Goal: Register for event/course

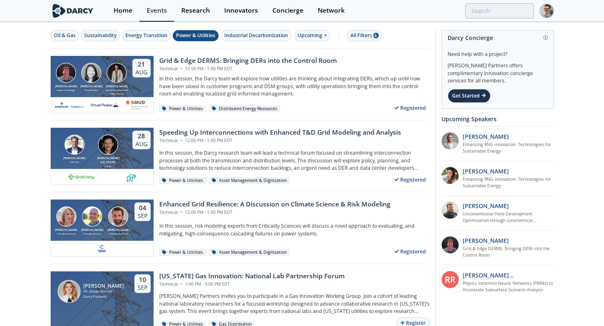
click at [175, 9] on link "Research" at bounding box center [195, 11] width 43 height 22
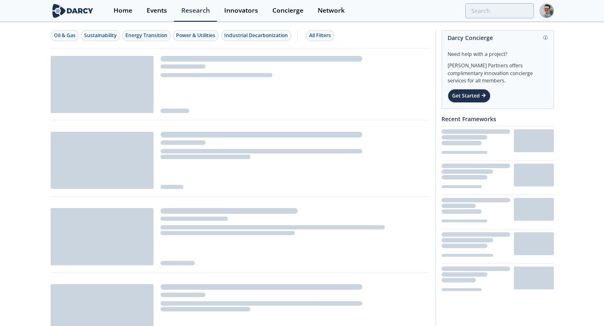
click at [163, 9] on div "Events" at bounding box center [157, 10] width 20 height 7
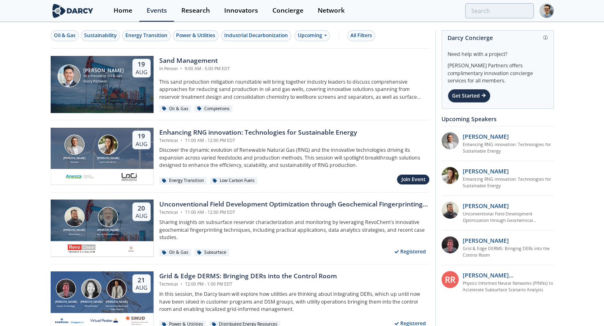
click at [408, 180] on div "Join Event" at bounding box center [413, 179] width 24 height 7
